Goal: Find specific page/section: Find specific page/section

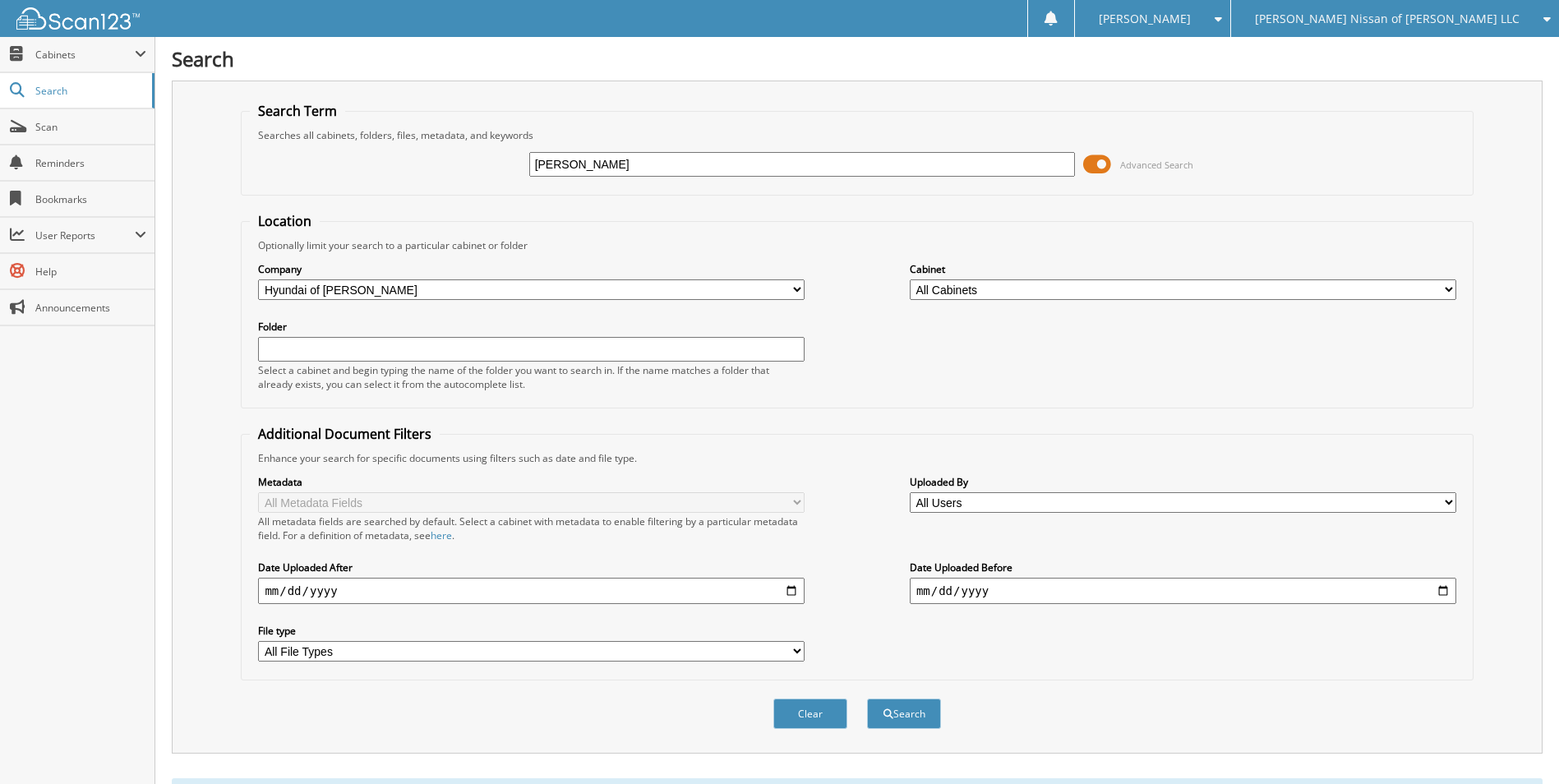
click at [1444, 21] on span "[PERSON_NAME] Nissan of [PERSON_NAME] LLC" at bounding box center [1387, 19] width 265 height 10
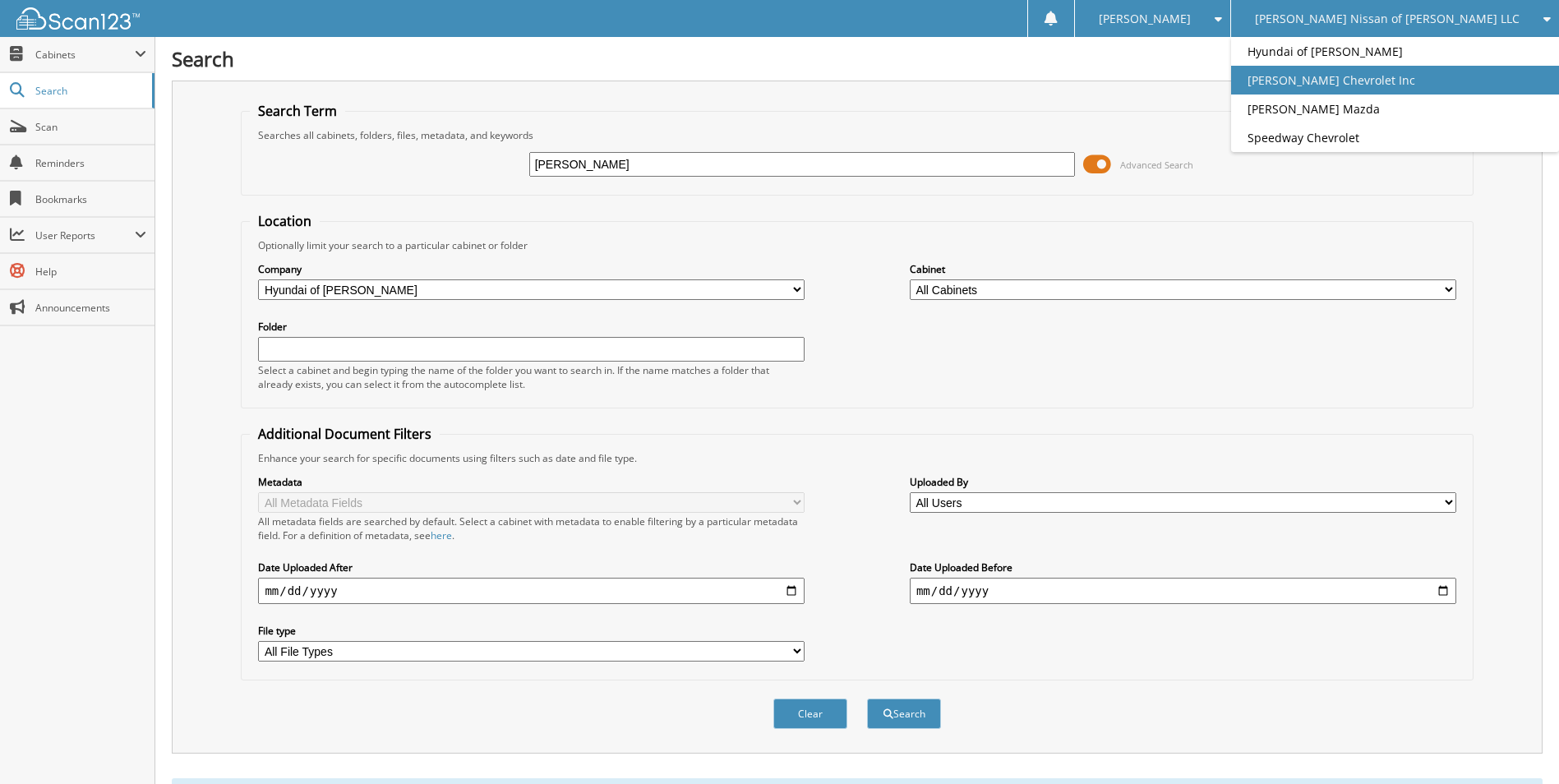
click at [1412, 82] on link "[PERSON_NAME] Chevrolet Inc" at bounding box center [1395, 80] width 328 height 29
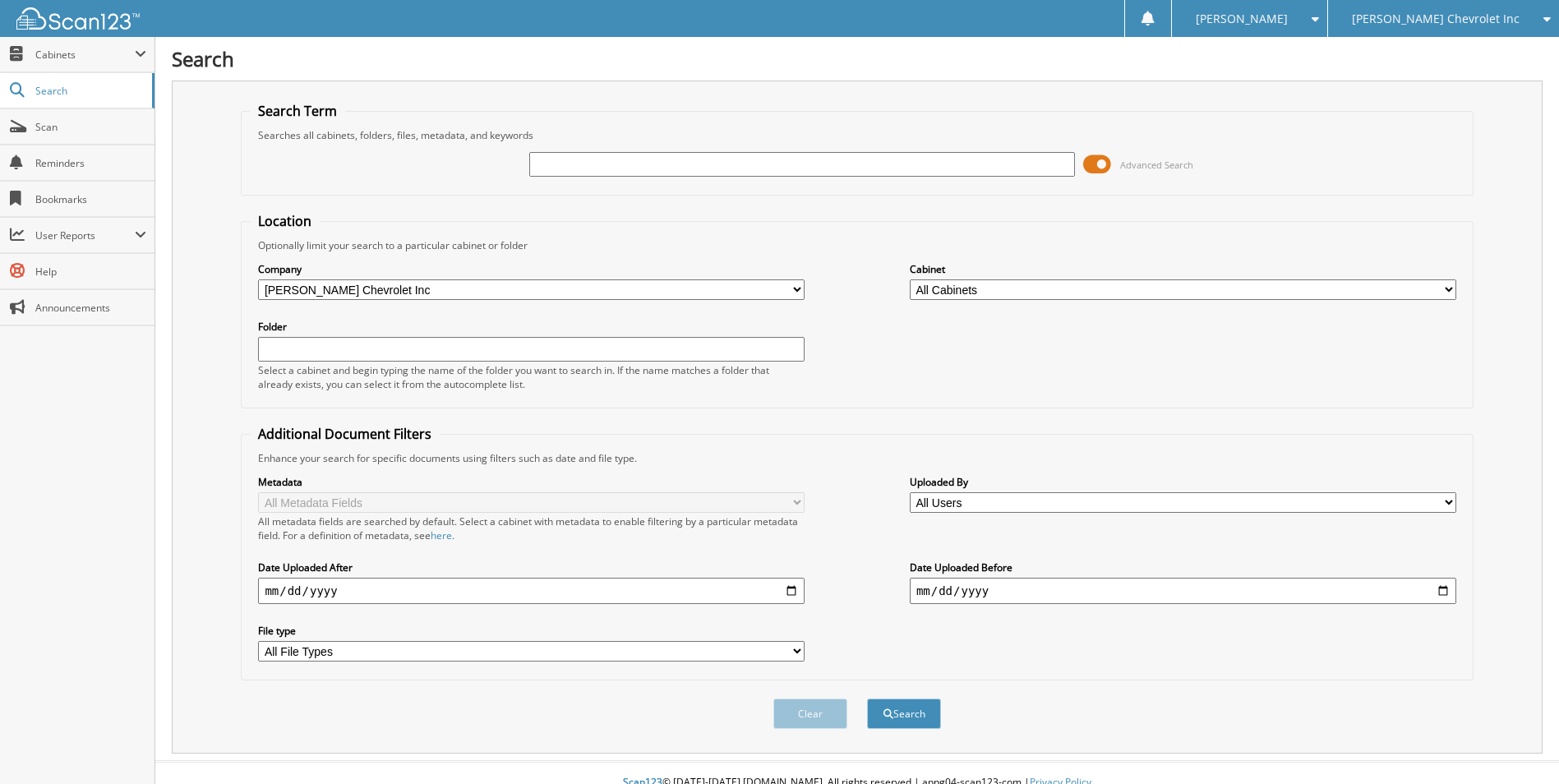
click at [603, 159] on input "text" at bounding box center [802, 165] width 546 height 25
type input "261418"
click at [866, 698] on button "Search" at bounding box center [903, 713] width 74 height 31
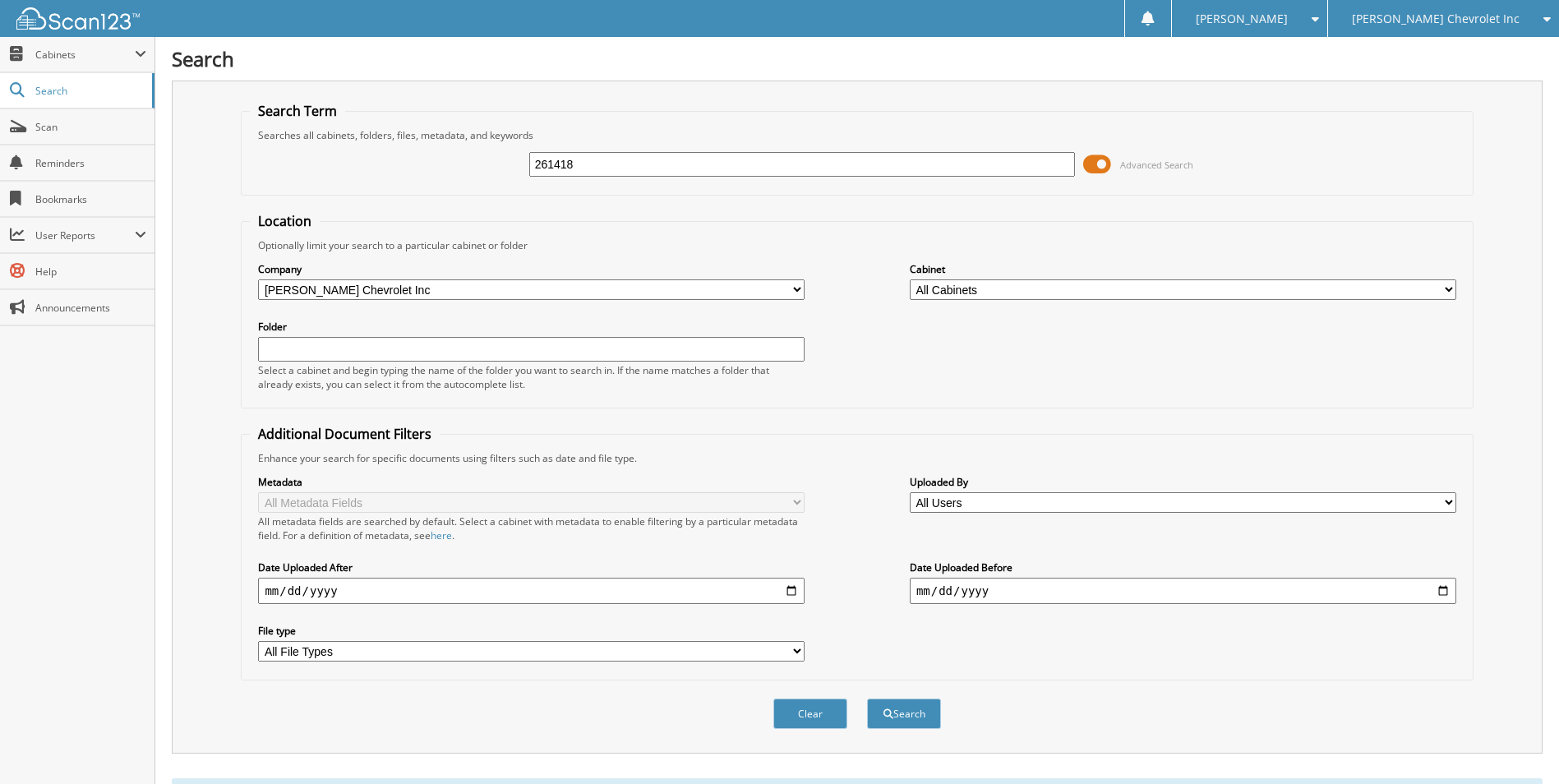
drag, startPoint x: 663, startPoint y: 151, endPoint x: 320, endPoint y: 142, distance: 343.1
click at [321, 142] on div "261418 Advanced Search" at bounding box center [856, 164] width 1214 height 44
drag, startPoint x: 604, startPoint y: 166, endPoint x: 449, endPoint y: 168, distance: 155.0
click at [449, 168] on div "261418 Advanced Search" at bounding box center [856, 164] width 1214 height 44
type input "619785"
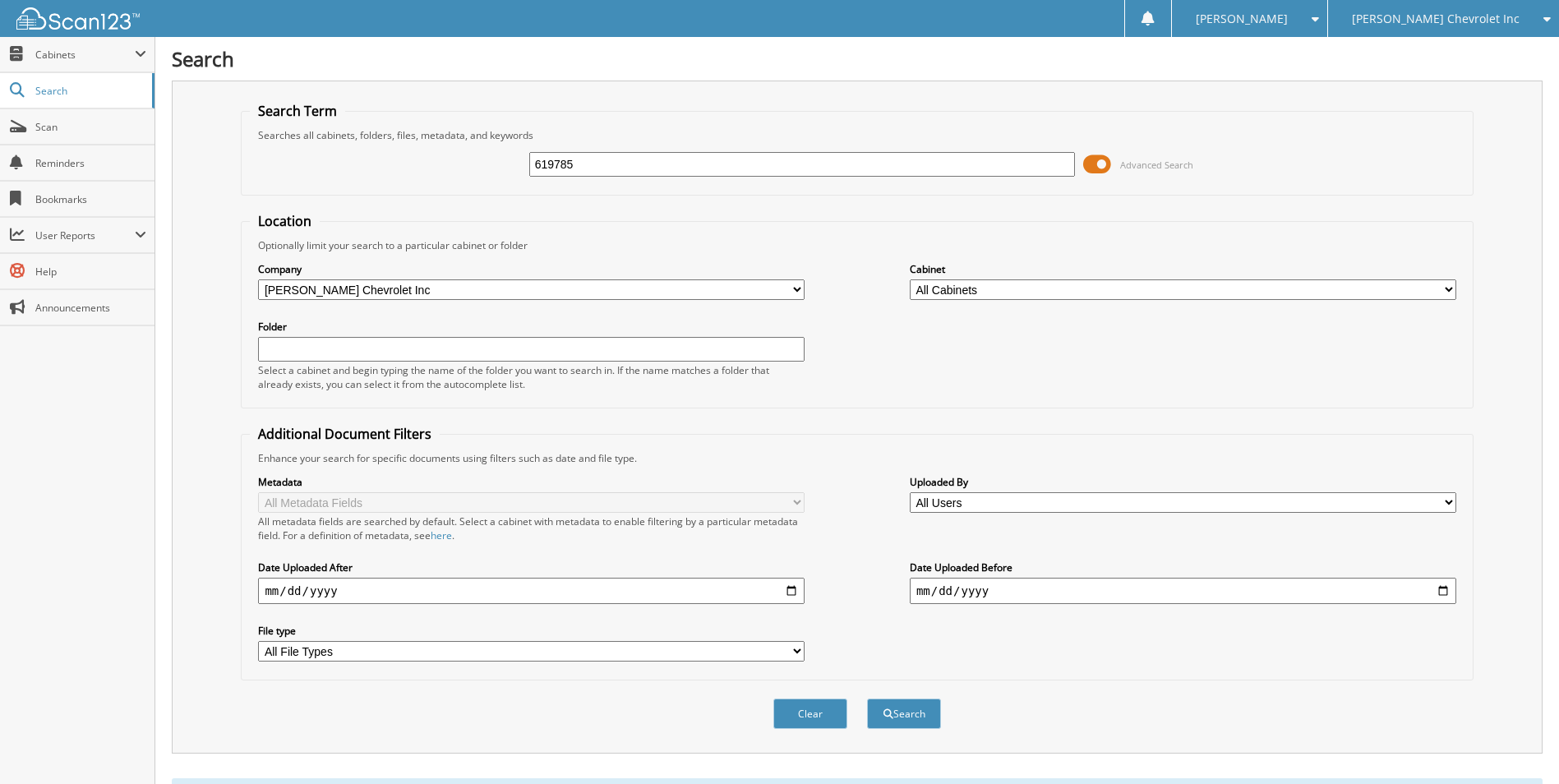
click at [866, 698] on button "Search" at bounding box center [903, 713] width 74 height 31
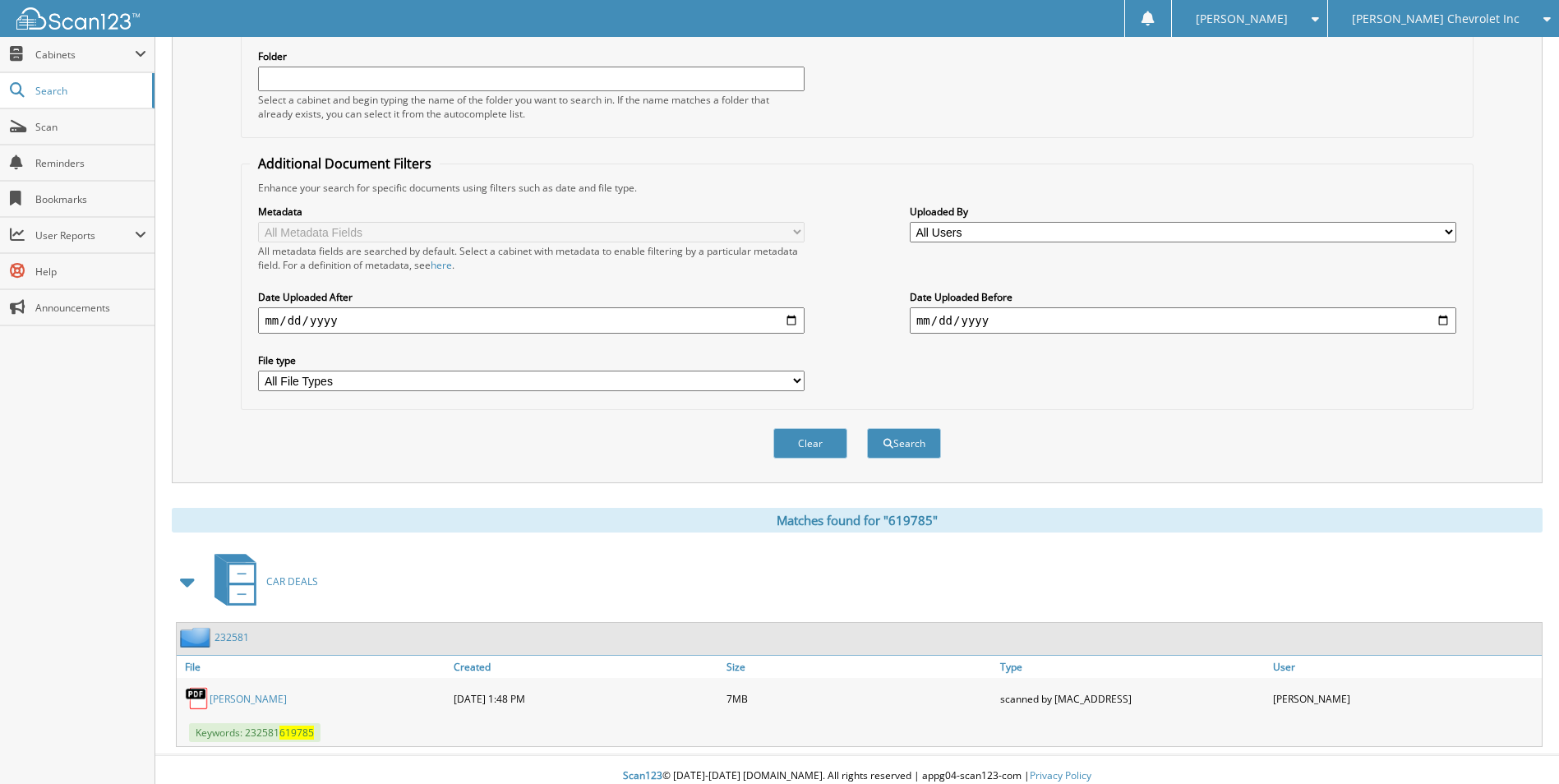
scroll to position [284, 0]
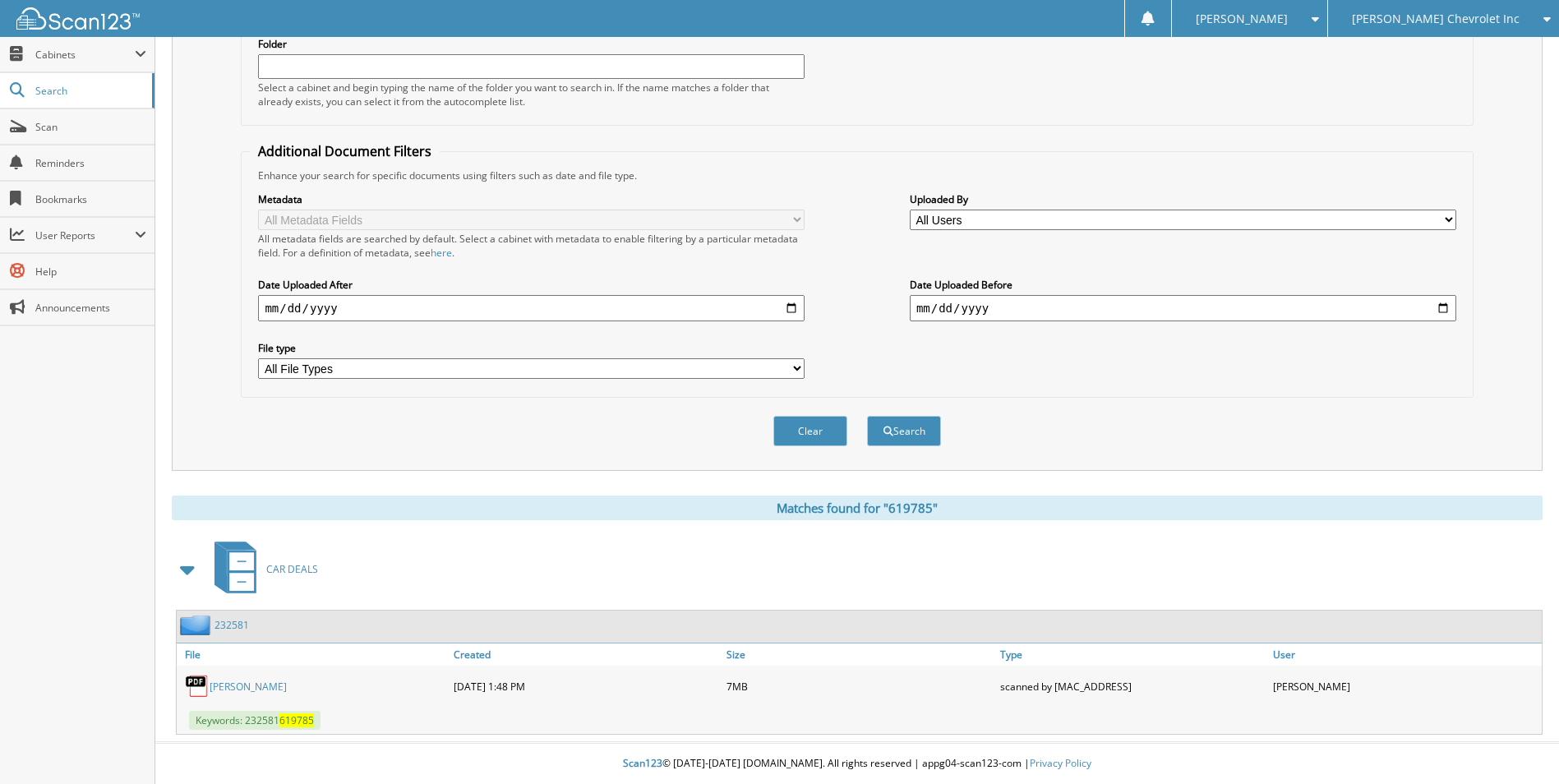
click at [246, 685] on link "[PERSON_NAME]" at bounding box center [248, 686] width 77 height 14
